Goal: Information Seeking & Learning: Check status

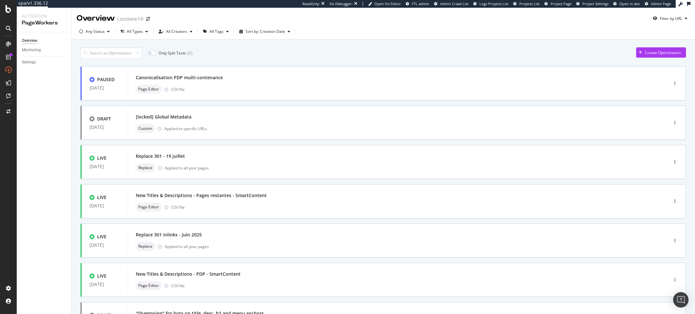
click at [31, 54] on div "Monitoring" at bounding box center [46, 49] width 49 height 9
click at [34, 51] on div "Monitoring" at bounding box center [31, 50] width 19 height 7
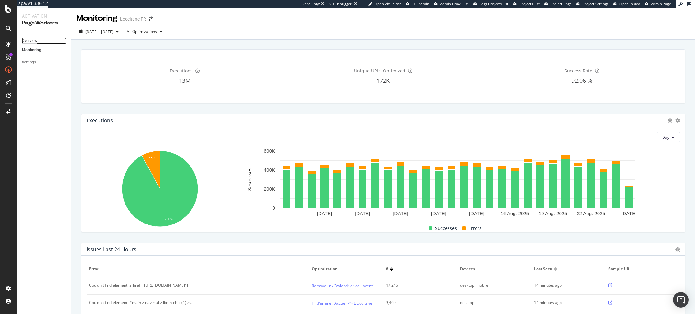
click at [31, 40] on div "Overview" at bounding box center [29, 40] width 15 height 7
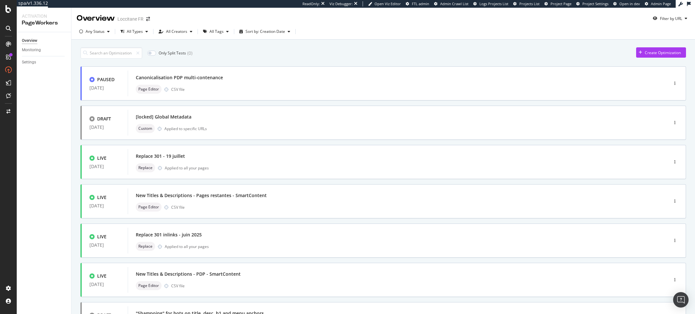
scroll to position [29, 0]
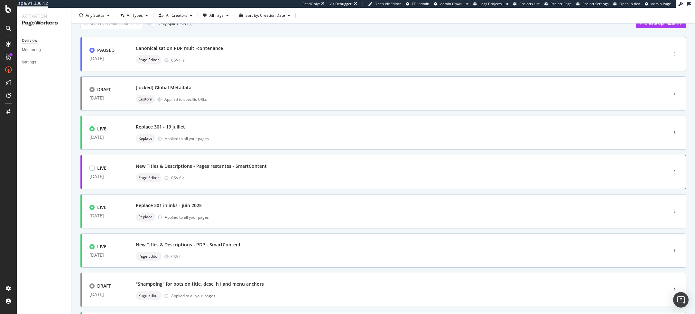
click at [218, 168] on div "New Titles & Descriptions - Pages restantes - SmartContent" at bounding box center [201, 166] width 131 height 6
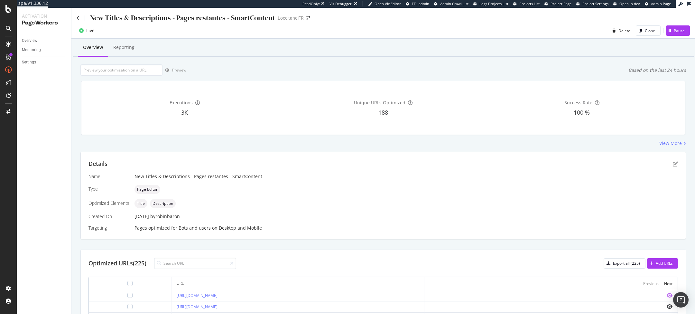
click at [669, 295] on icon "eye" at bounding box center [670, 295] width 6 height 5
click at [126, 47] on div "Reporting" at bounding box center [123, 47] width 21 height 6
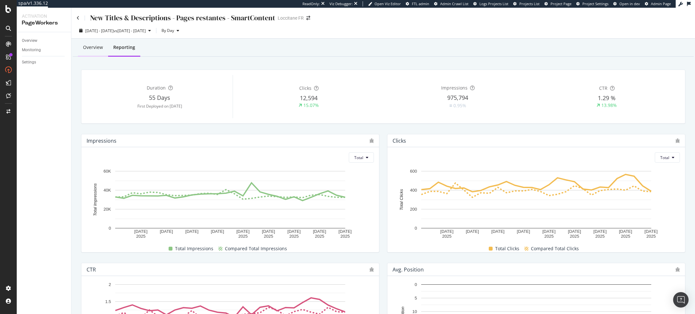
click at [93, 46] on div "Overview" at bounding box center [93, 47] width 20 height 6
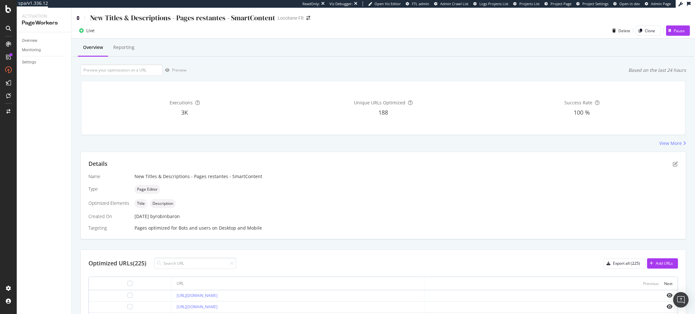
click at [79, 18] on icon at bounding box center [78, 18] width 3 height 5
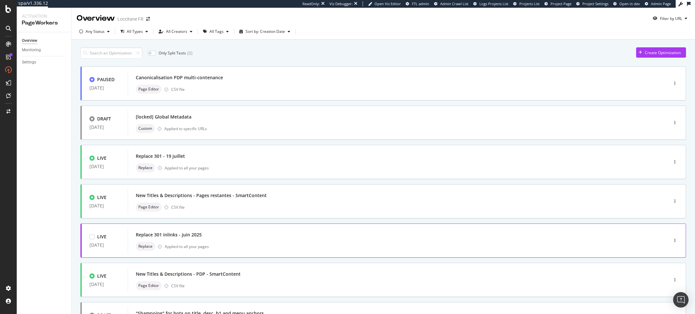
scroll to position [181, 0]
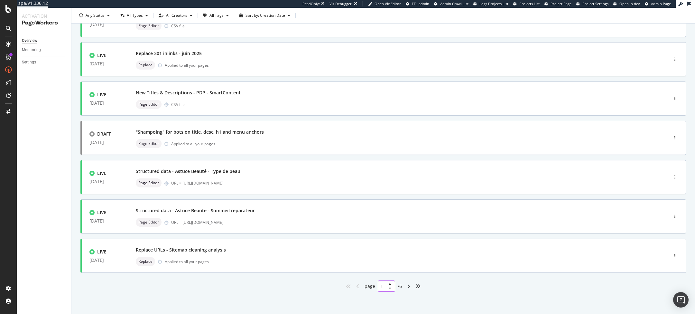
click at [391, 286] on div "1" at bounding box center [386, 285] width 17 height 11
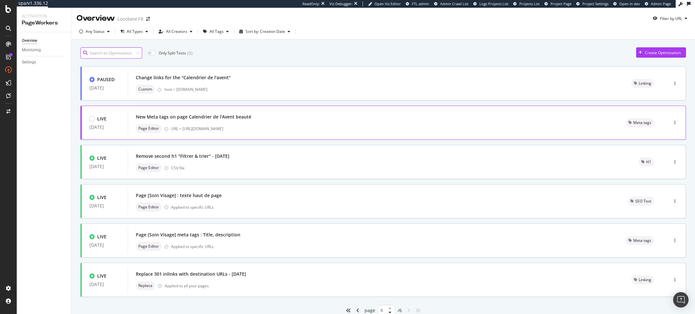
scroll to position [24, 0]
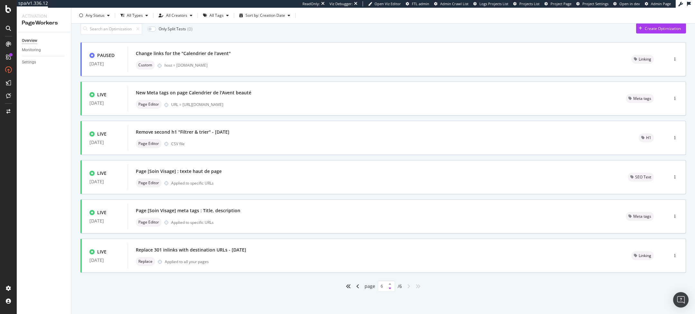
click at [387, 287] on button at bounding box center [389, 288] width 5 height 4
click at [387, 286] on button at bounding box center [389, 288] width 5 height 4
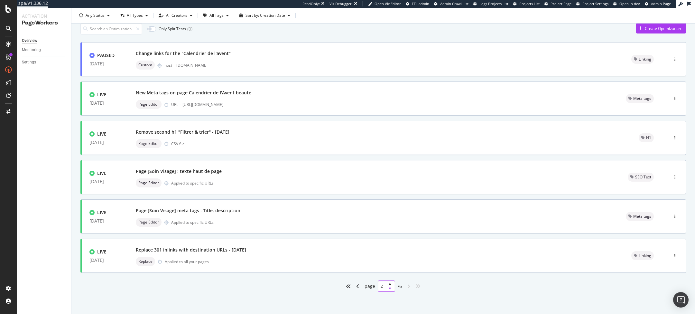
type input "1"
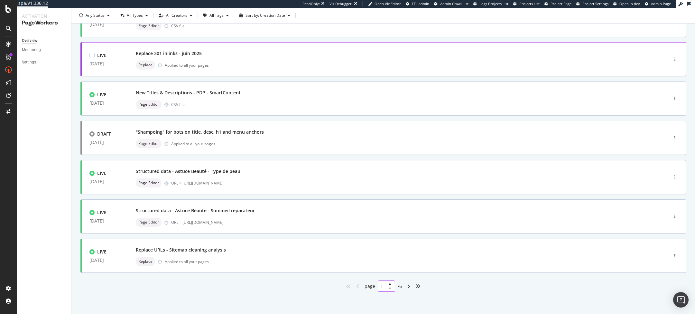
scroll to position [0, 0]
